Goal: Task Accomplishment & Management: Manage account settings

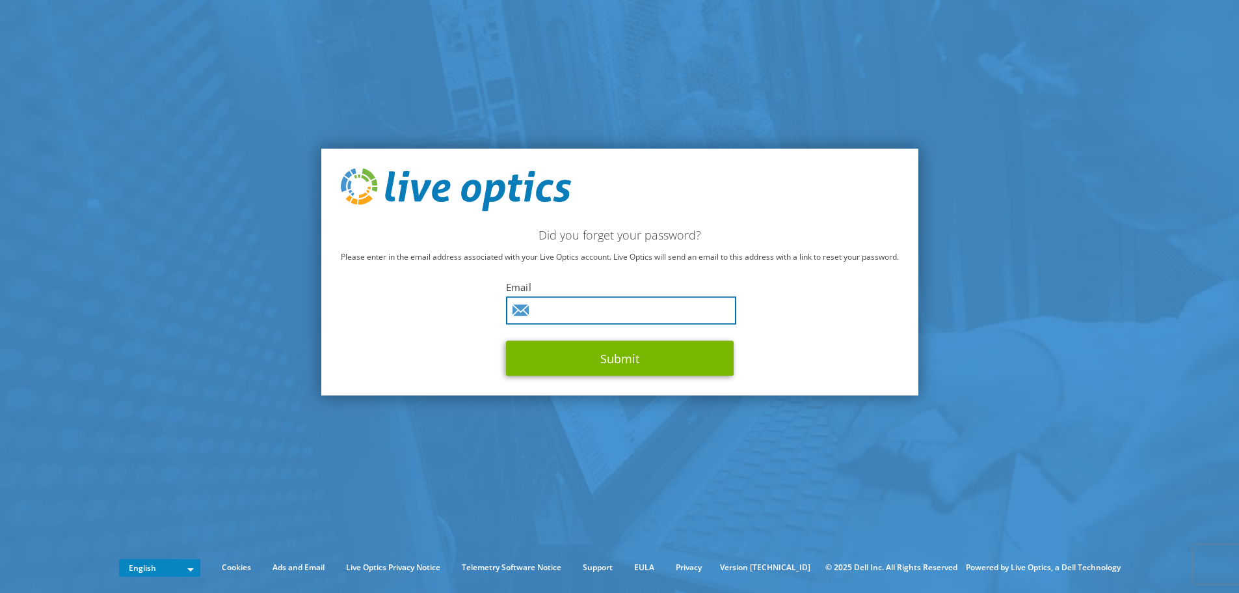
click at [671, 302] on input "text" at bounding box center [621, 310] width 230 height 28
type input "[PERSON_NAME][EMAIL_ADDRESS][PERSON_NAME][DOMAIN_NAME]"
click at [506, 340] on button "Submit" at bounding box center [620, 357] width 228 height 35
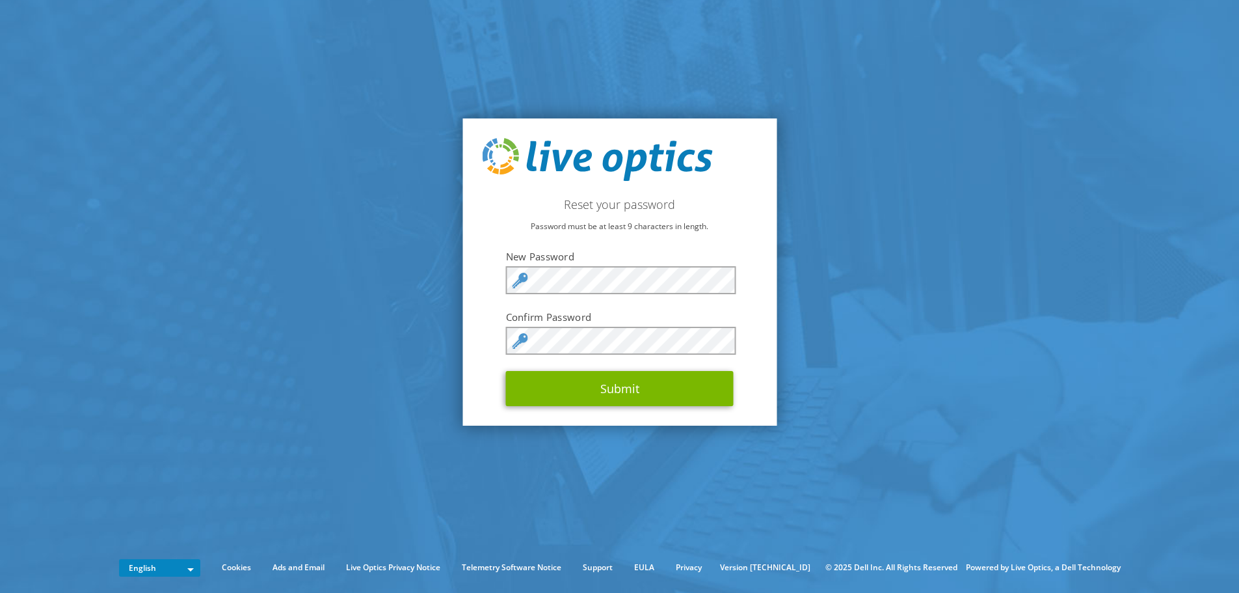
click at [820, 289] on section "Reset your password Password must be at least 9 characters in length. New Passw…" at bounding box center [619, 272] width 1239 height 544
click at [835, 295] on section "Reset your password Password must be at least 9 characters in length. New Passw…" at bounding box center [619, 272] width 1239 height 544
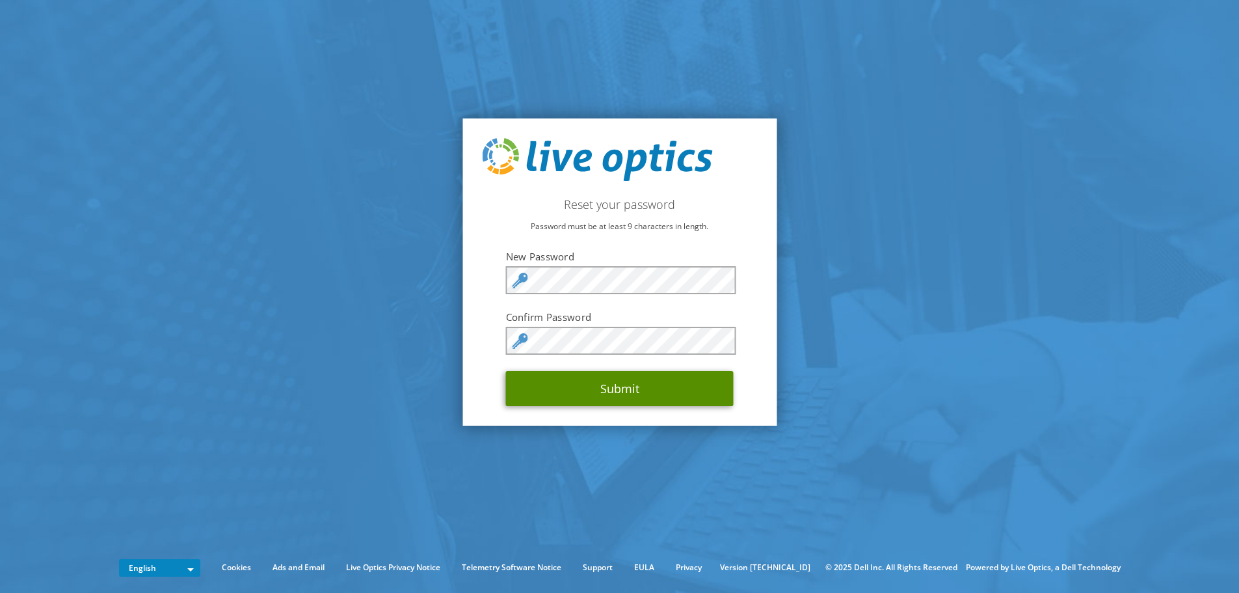
click at [652, 379] on button "Submit" at bounding box center [620, 388] width 228 height 35
